Goal: Information Seeking & Learning: Find specific fact

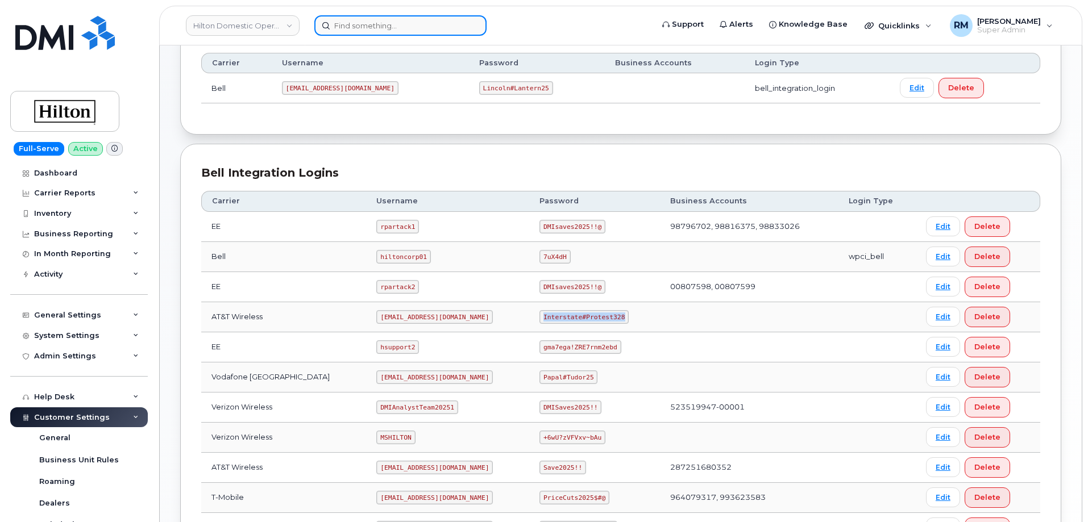
scroll to position [171, 0]
click at [362, 29] on input at bounding box center [400, 25] width 172 height 20
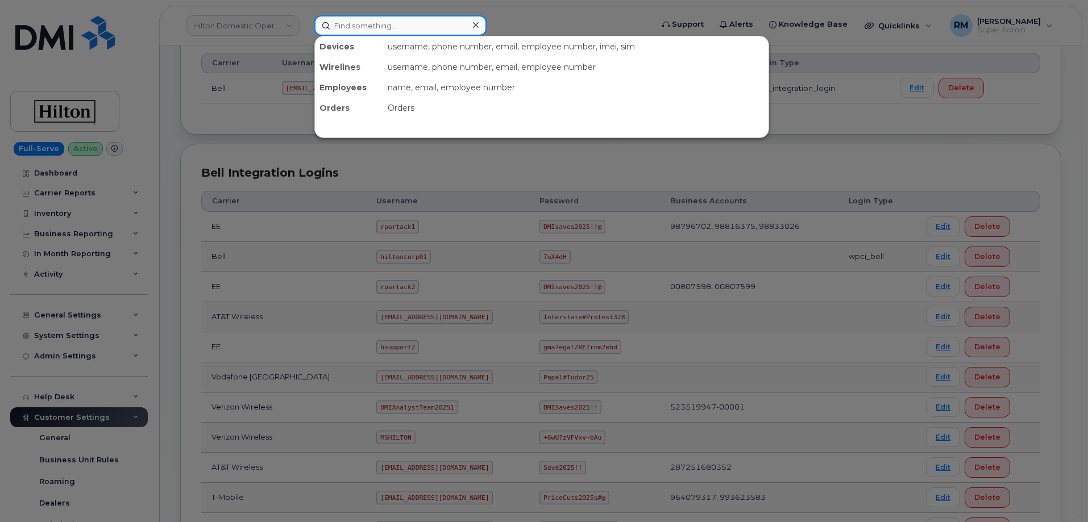
paste input "312.720.6315"
type input "312.720.6315"
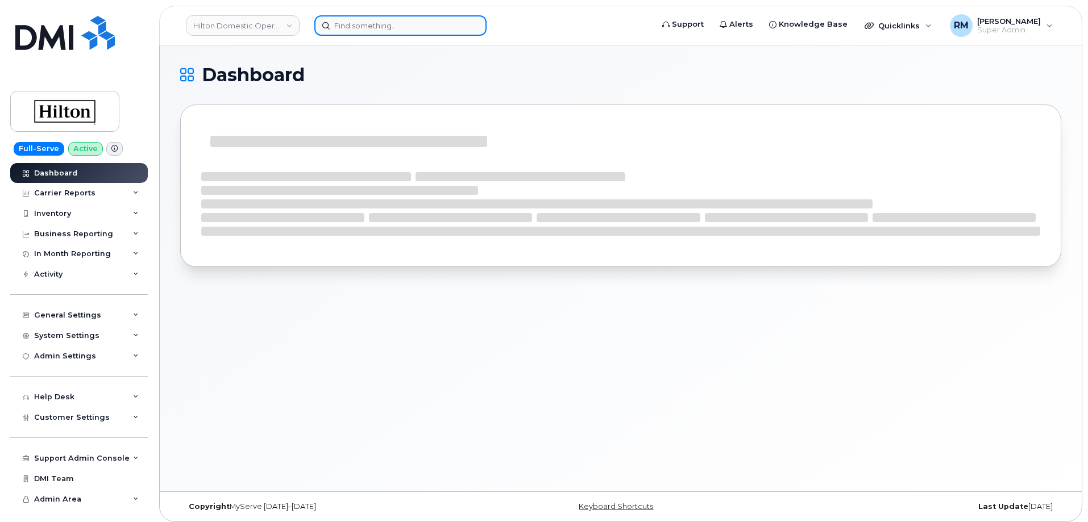
click at [362, 24] on input at bounding box center [400, 25] width 172 height 20
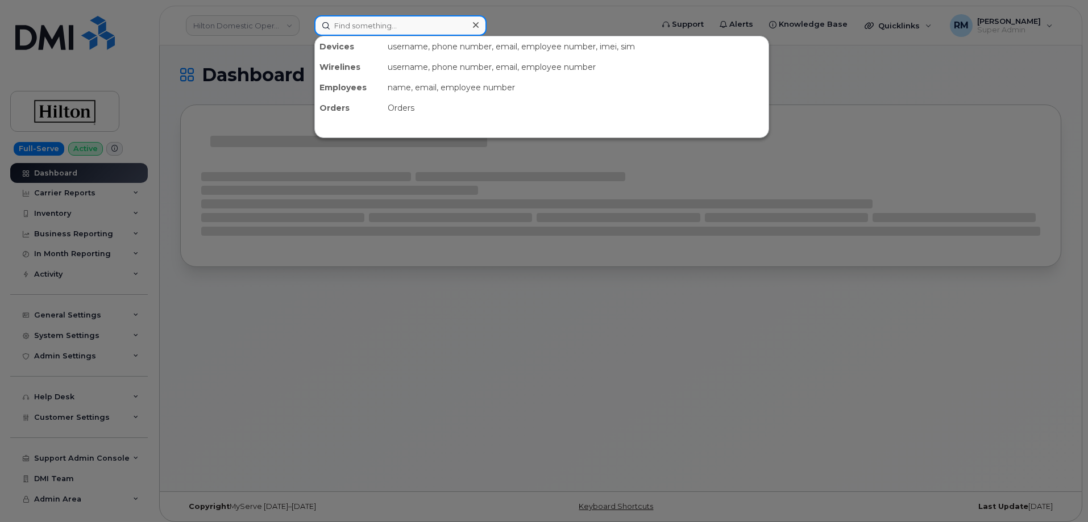
paste input "312.720.6315"
type input "312.720.6315"
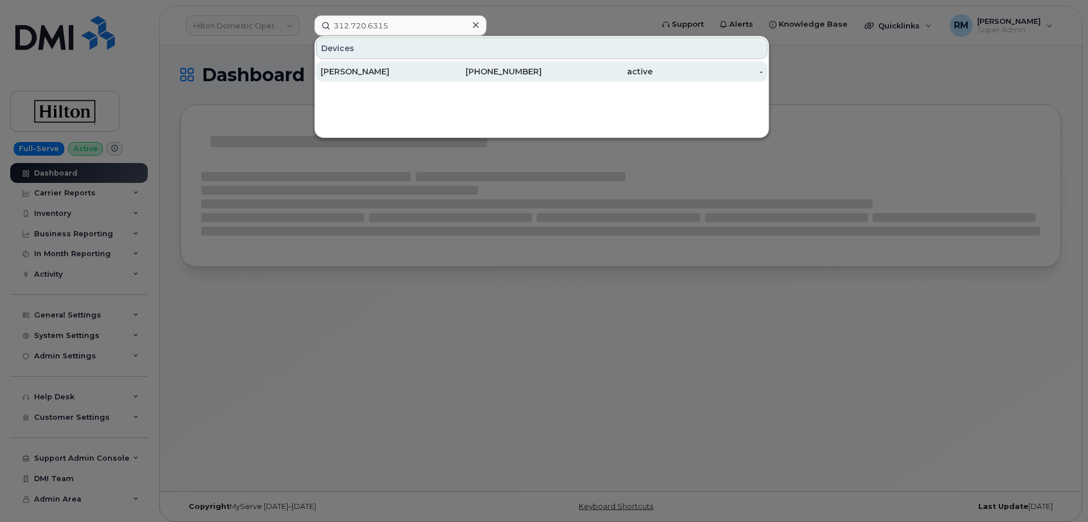
click at [372, 69] on div "JOSE SANCHEZ" at bounding box center [376, 71] width 111 height 11
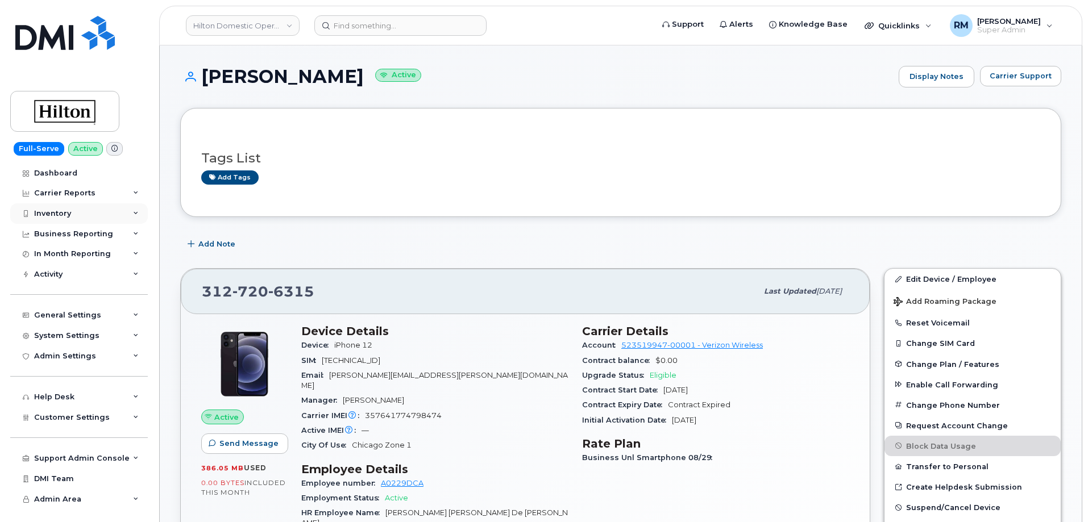
click at [66, 210] on div "Inventory" at bounding box center [52, 213] width 37 height 9
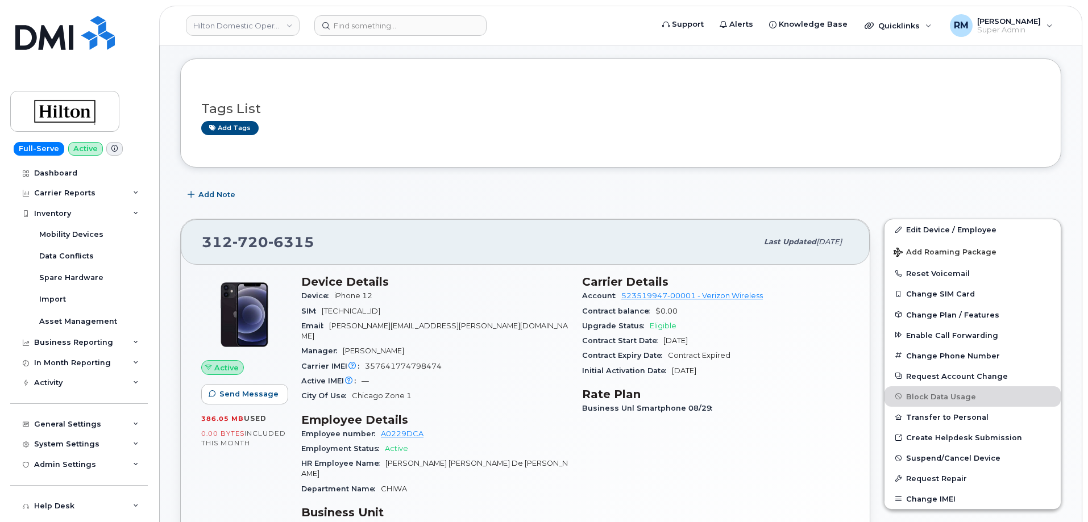
scroll to position [114, 0]
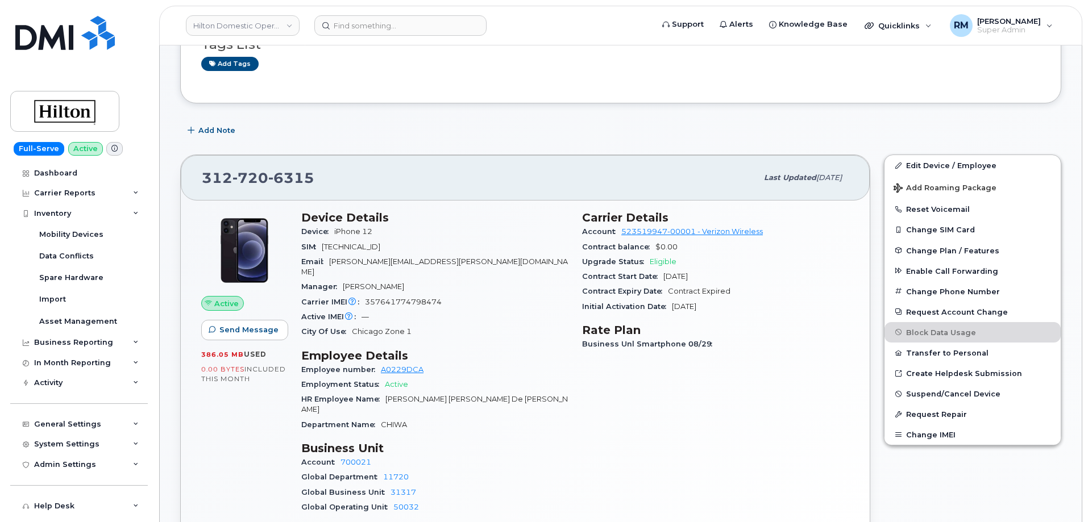
click at [398, 421] on span "CHIWA" at bounding box center [394, 425] width 26 height 9
copy span "CHIWA"
click at [75, 236] on div "Mobility Devices" at bounding box center [71, 235] width 64 height 10
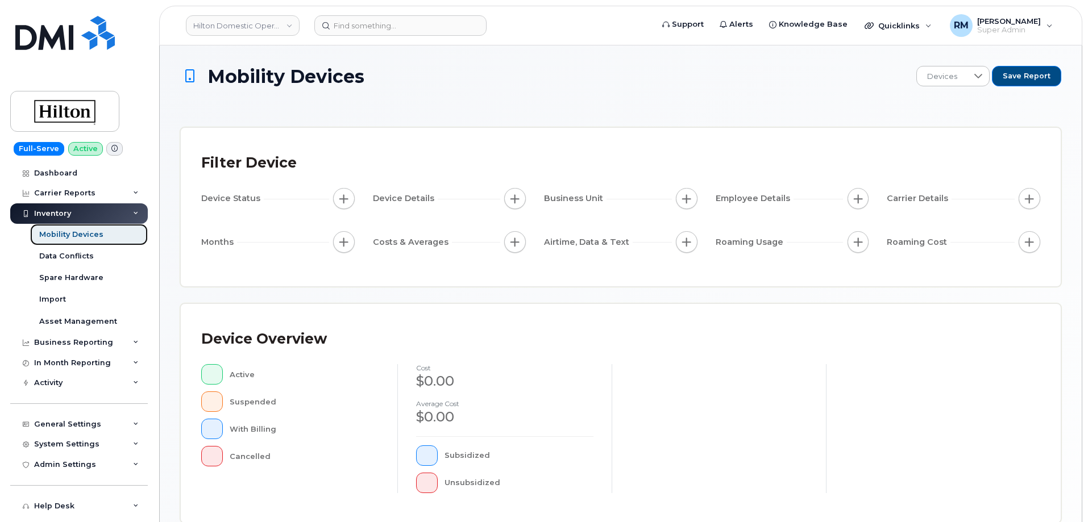
scroll to position [283, 0]
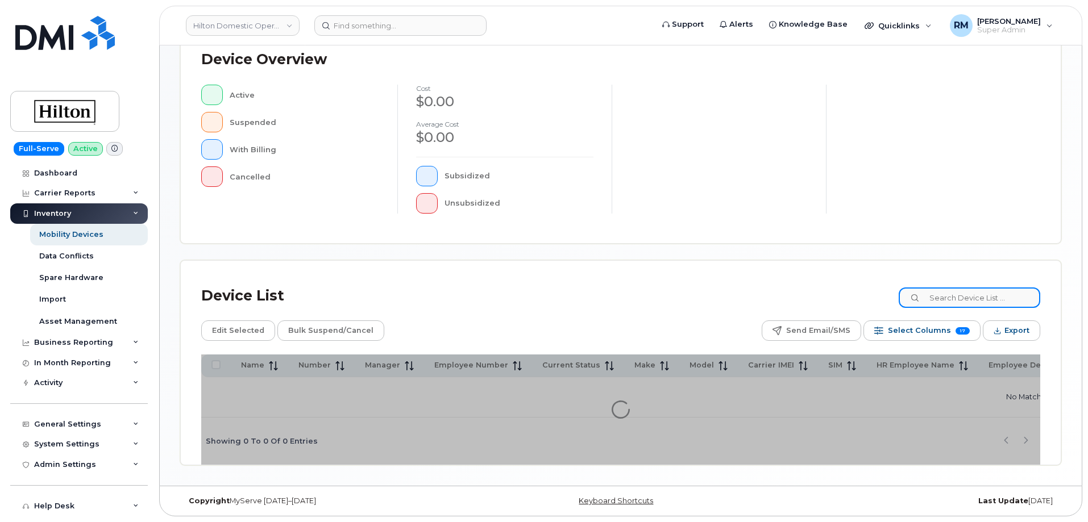
click at [957, 297] on input at bounding box center [970, 298] width 142 height 20
paste input "CHIWA"
type input "CHIWA"
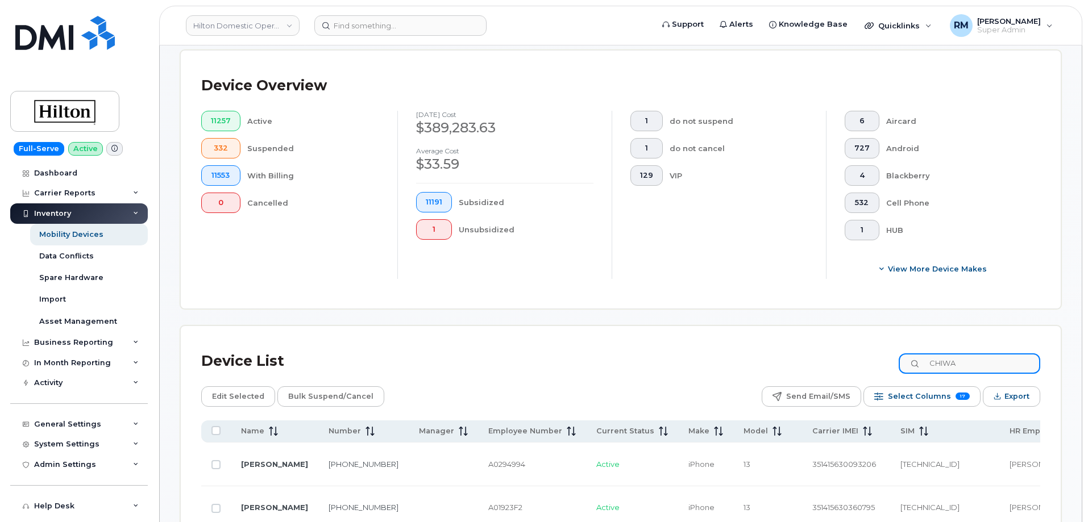
scroll to position [510, 0]
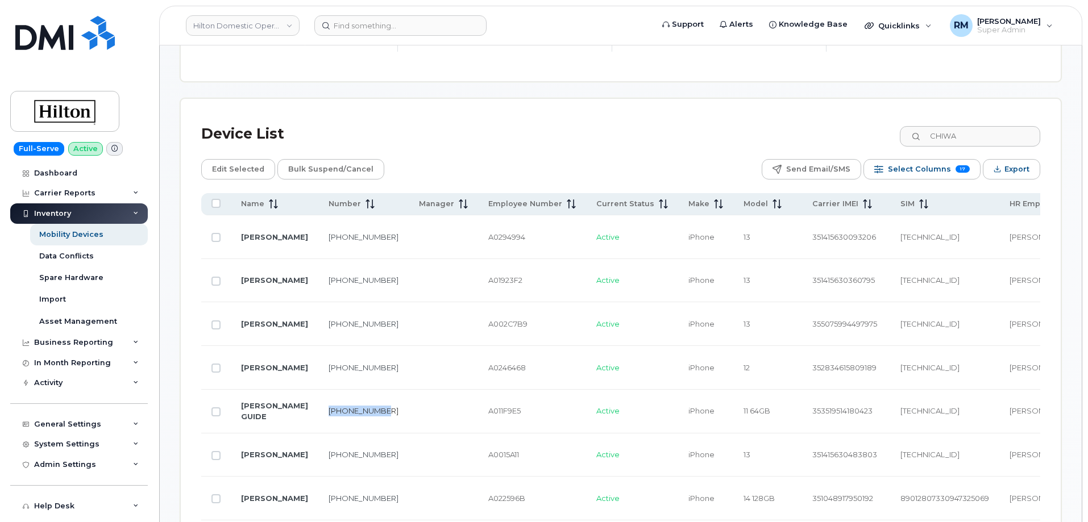
drag, startPoint x: 337, startPoint y: 408, endPoint x: 323, endPoint y: 395, distance: 18.5
click at [323, 395] on td "[PHONE_NUMBER]" at bounding box center [363, 412] width 90 height 44
copy link "[PHONE_NUMBER]"
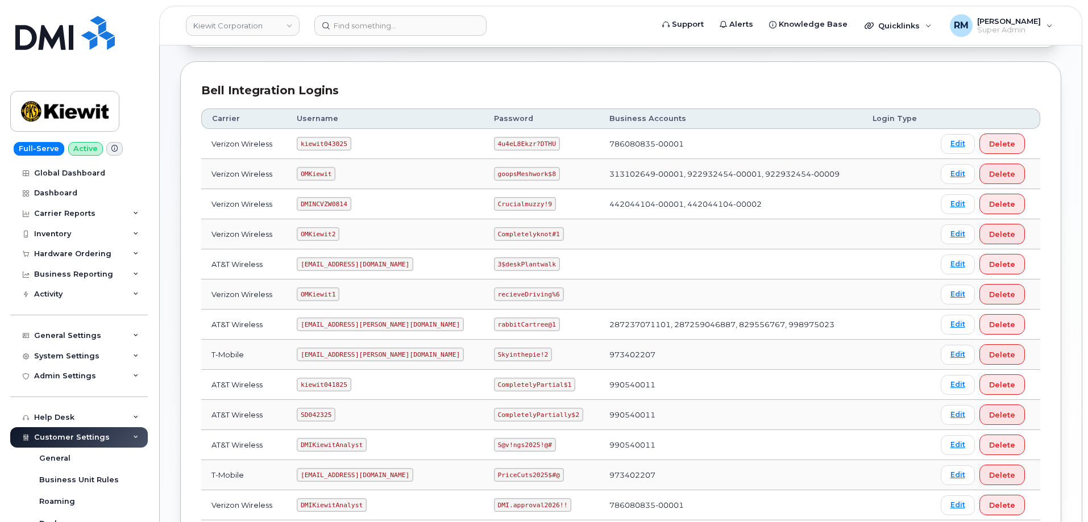
scroll to position [171, 0]
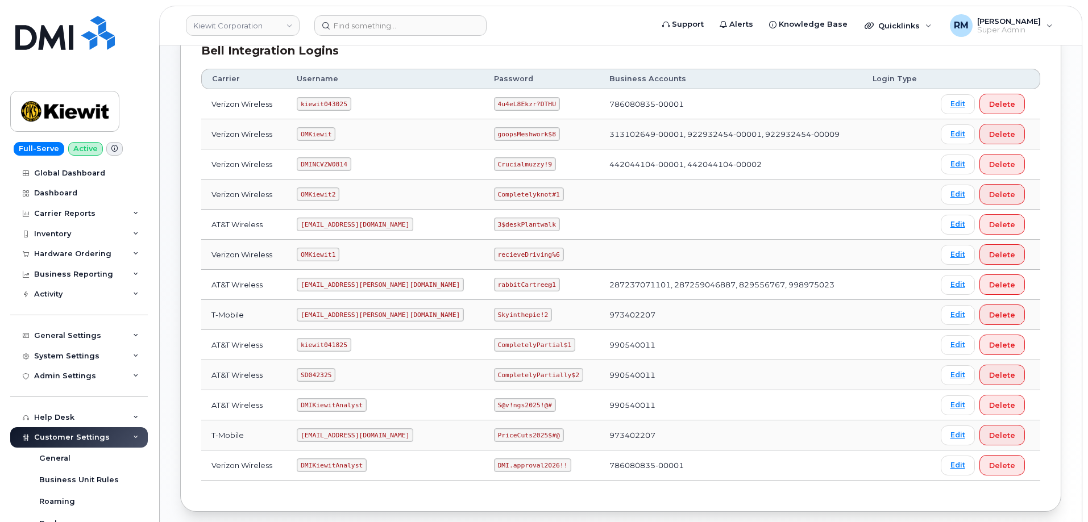
click at [322, 378] on code "SD042325" at bounding box center [316, 375] width 39 height 14
copy code "SD042325"
drag, startPoint x: 460, startPoint y: 375, endPoint x: 543, endPoint y: 375, distance: 83.6
click at [543, 375] on td "CompletelyPartially$2" at bounding box center [541, 375] width 115 height 30
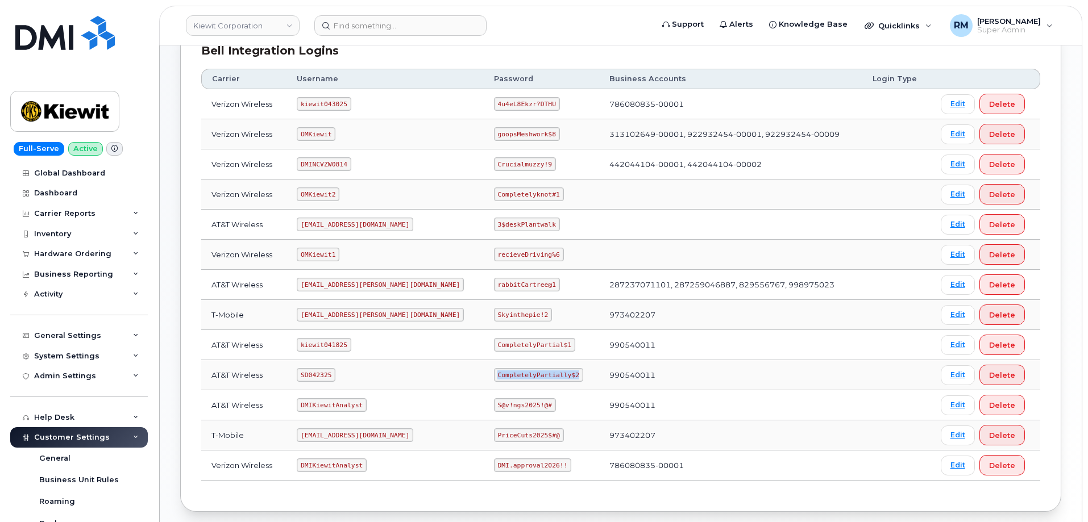
copy code "CompletelyPartially$2"
click at [83, 233] on div "Inventory" at bounding box center [79, 234] width 138 height 20
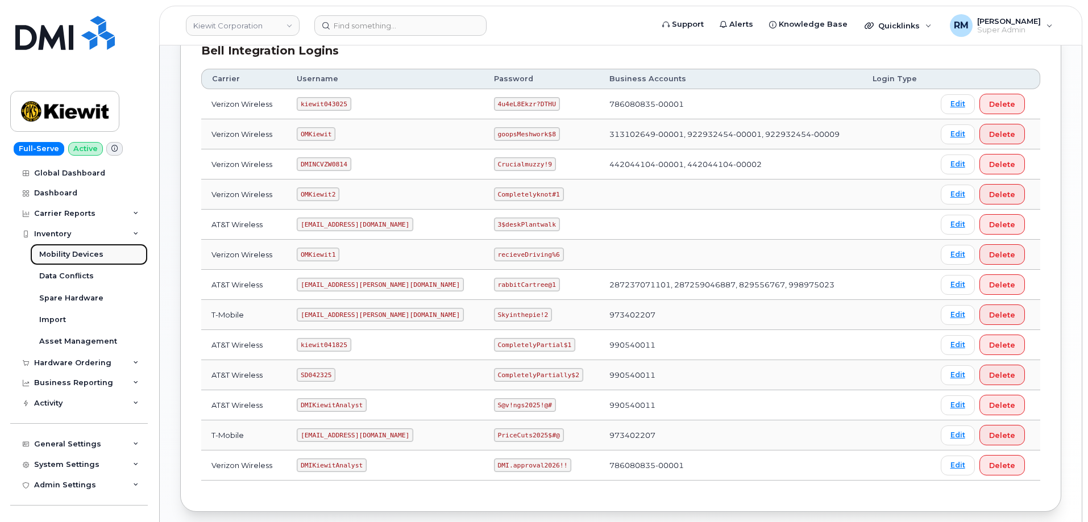
click at [72, 255] on div "Mobility Devices" at bounding box center [71, 255] width 64 height 10
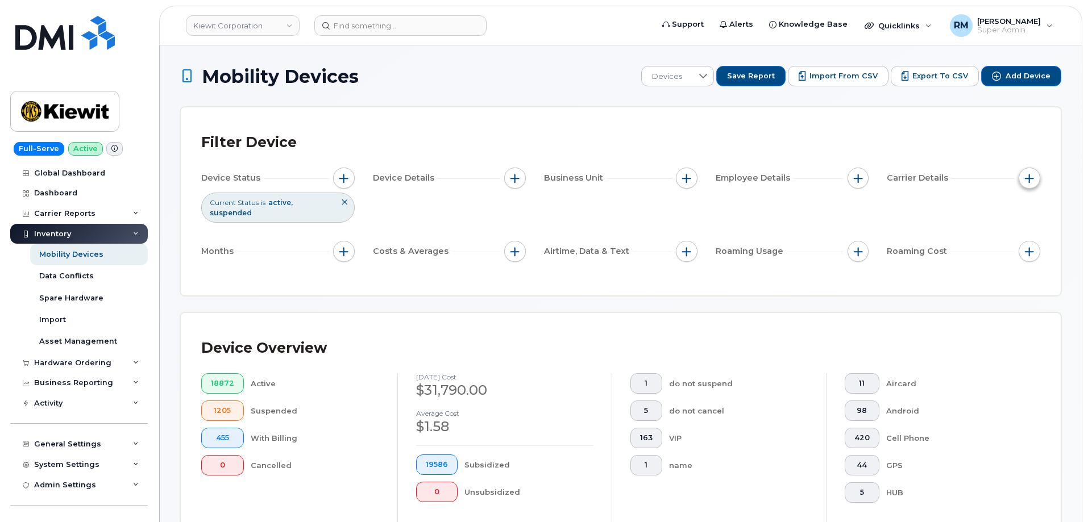
click at [1031, 175] on span "button" at bounding box center [1029, 178] width 9 height 9
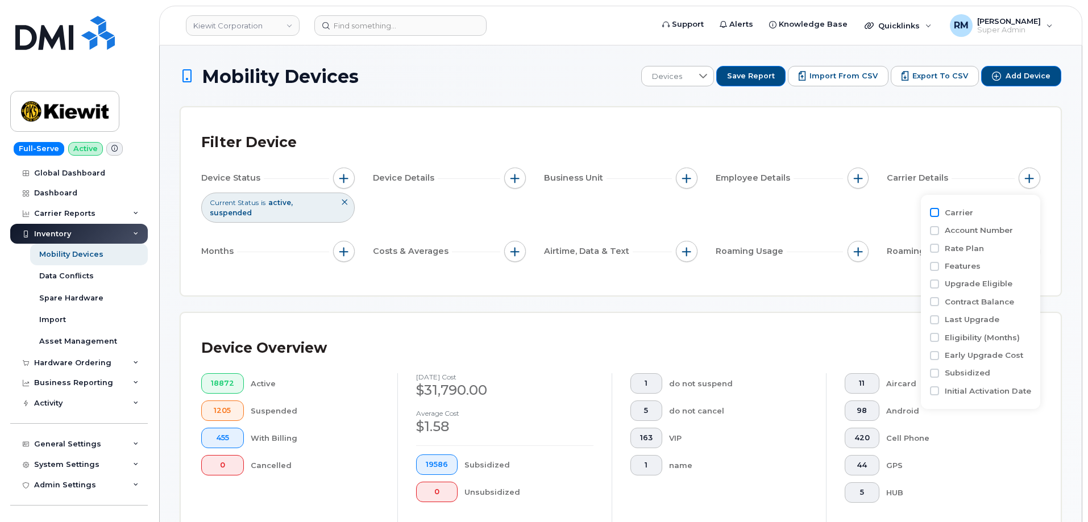
click at [937, 213] on input "Carrier" at bounding box center [934, 212] width 9 height 9
checkbox input "true"
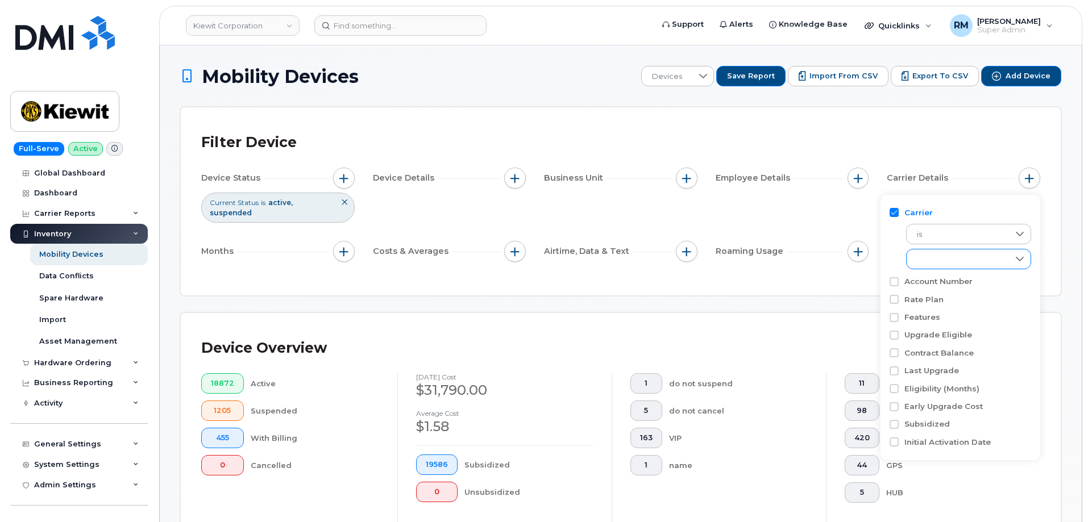
click at [945, 258] on div "empty" at bounding box center [958, 259] width 102 height 19
click at [919, 309] on input "AT&T Wireless" at bounding box center [919, 309] width 9 height 9
checkbox input "true"
click at [879, 119] on div "Filter Device Device Status Current Status is active suspended Device Details B…" at bounding box center [621, 201] width 880 height 188
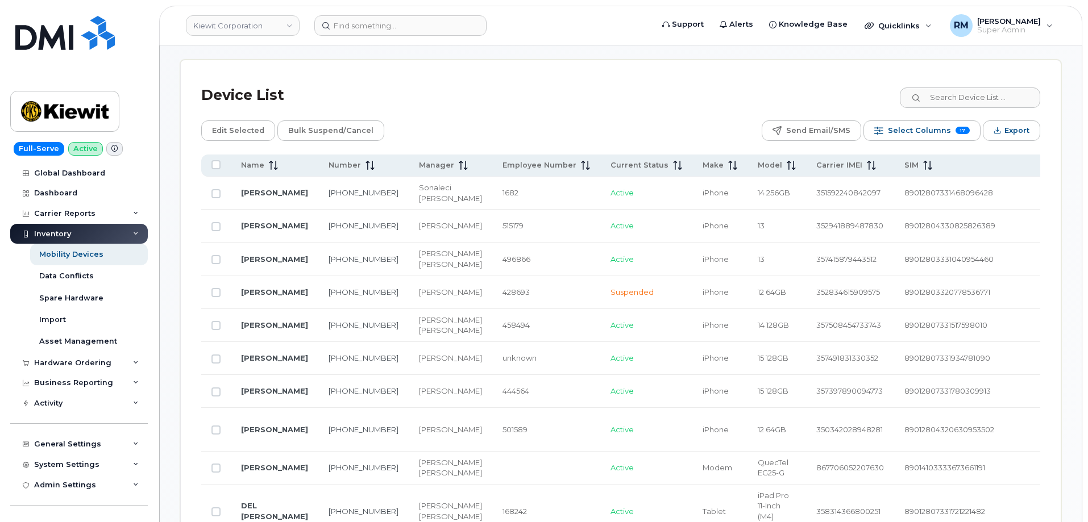
scroll to position [568, 0]
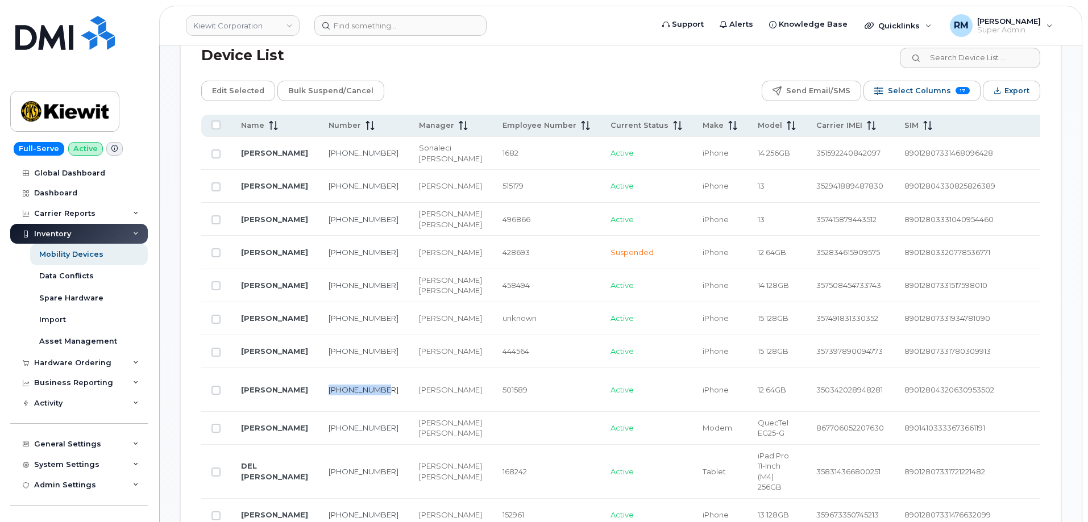
drag, startPoint x: 339, startPoint y: 423, endPoint x: 320, endPoint y: 412, distance: 22.7
click at [320, 412] on td "206-291-5073" at bounding box center [363, 390] width 90 height 44
copy link "206-291-5073"
